Goal: Check status: Check status

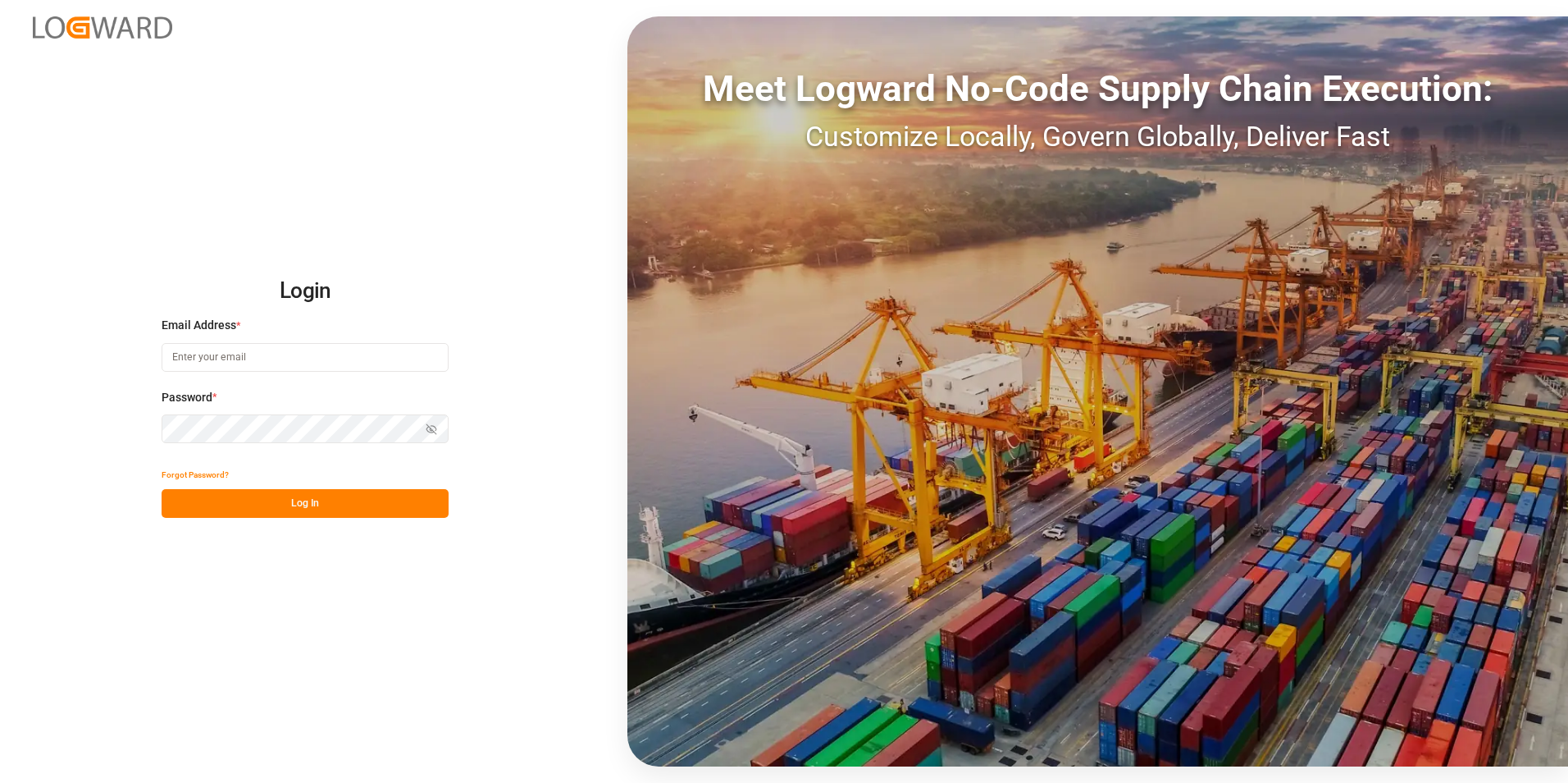
type input "[PERSON_NAME][EMAIL_ADDRESS][DOMAIN_NAME]"
click at [332, 501] on button "Log In" at bounding box center [305, 503] width 287 height 28
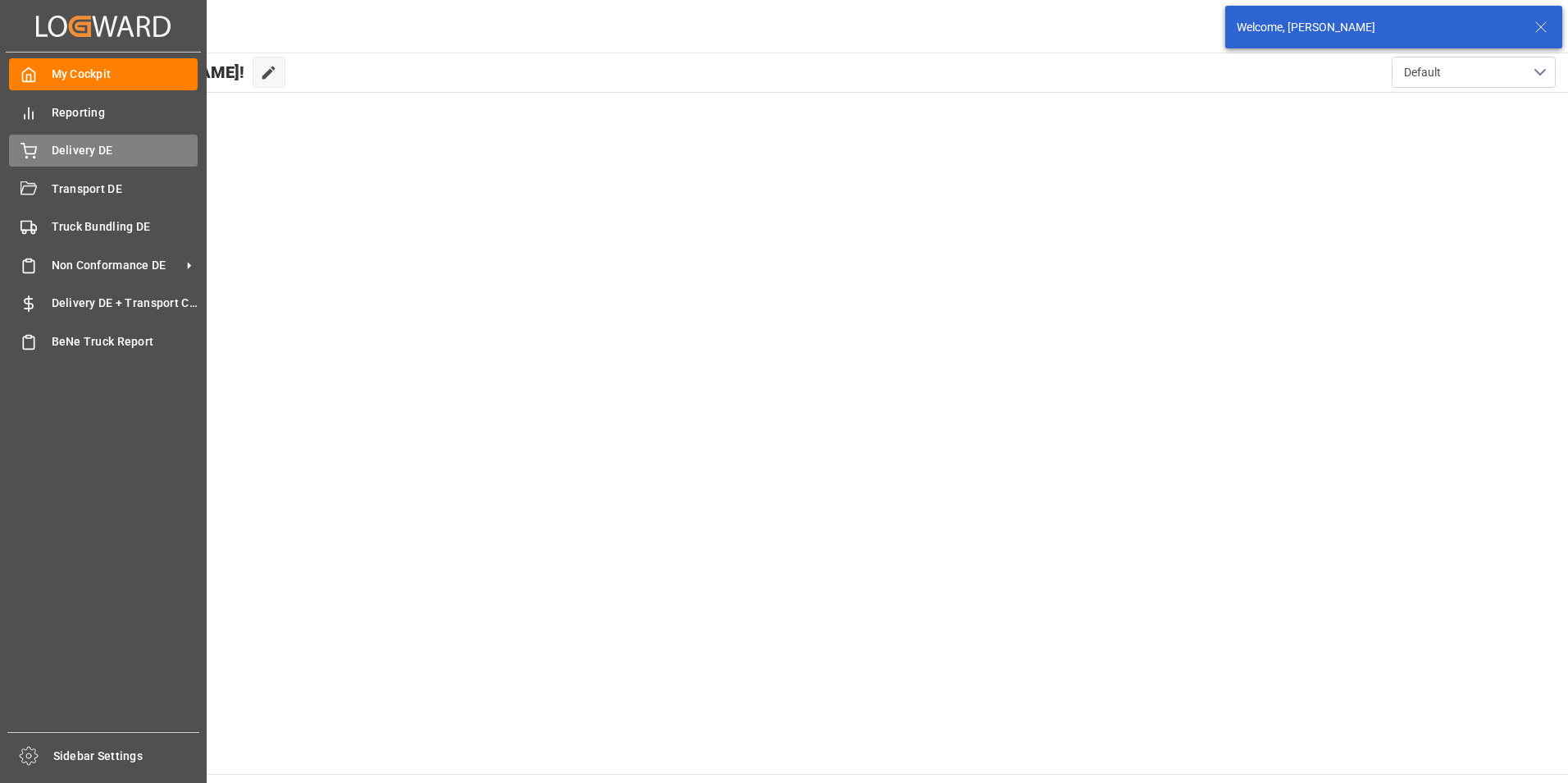
click at [76, 150] on span "Delivery DE" at bounding box center [125, 151] width 147 height 18
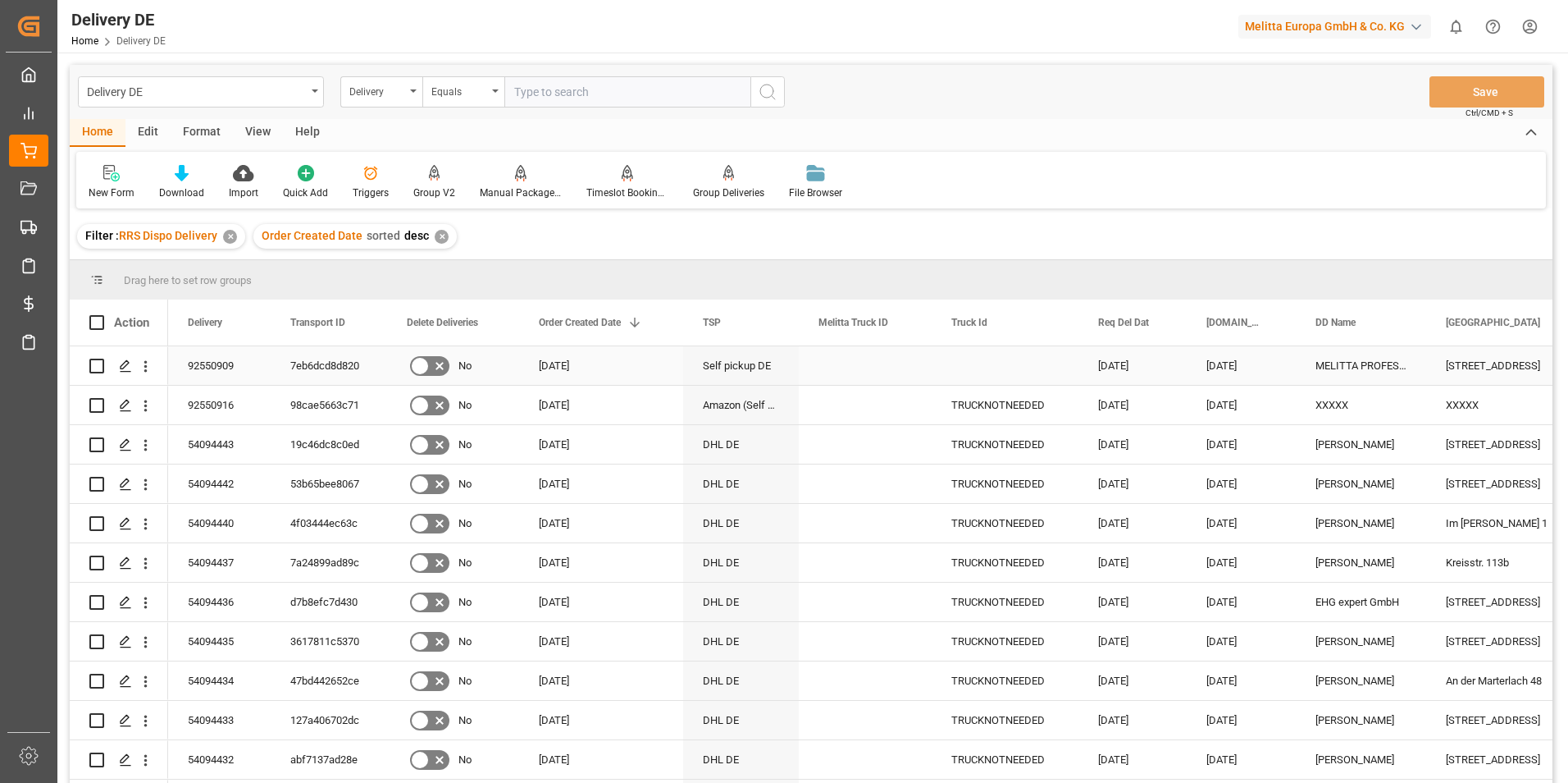
click at [325, 370] on div "7eb6dcd8d820" at bounding box center [329, 366] width 117 height 39
